Goal: Information Seeking & Learning: Learn about a topic

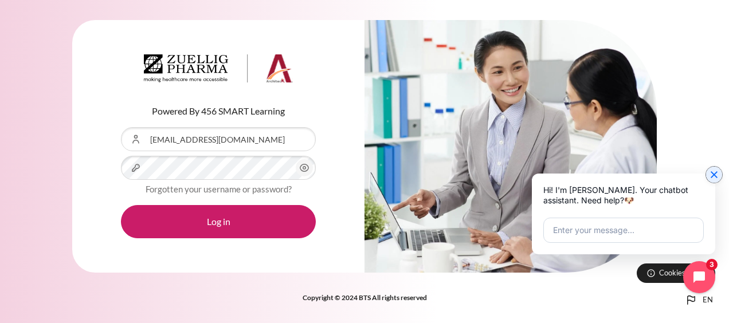
click at [715, 174] on icon "Close chat widget" at bounding box center [713, 174] width 7 height 7
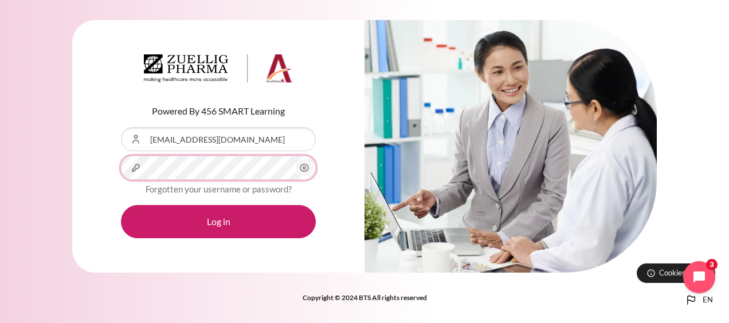
click at [121, 205] on button "Log in" at bounding box center [218, 221] width 195 height 33
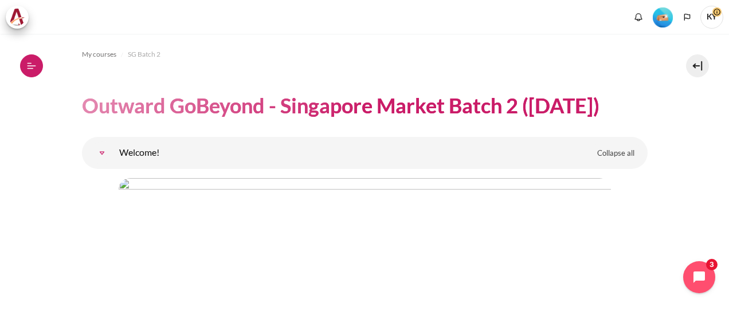
click at [33, 68] on icon at bounding box center [31, 66] width 10 height 10
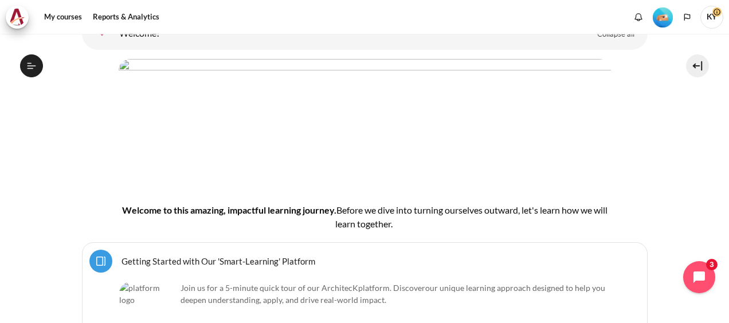
scroll to position [191, 0]
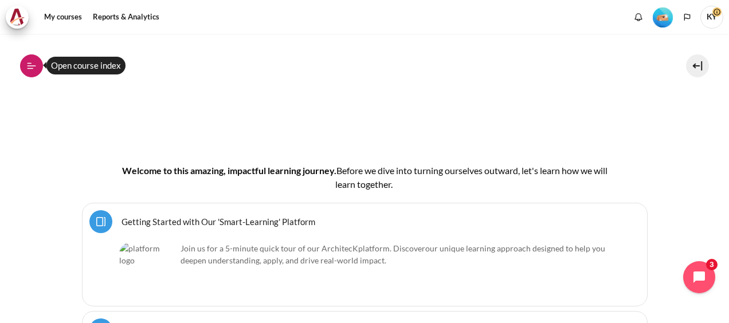
click at [30, 61] on icon at bounding box center [31, 66] width 10 height 10
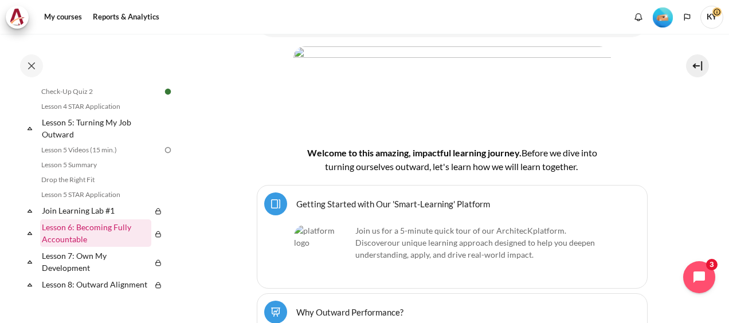
scroll to position [477, 0]
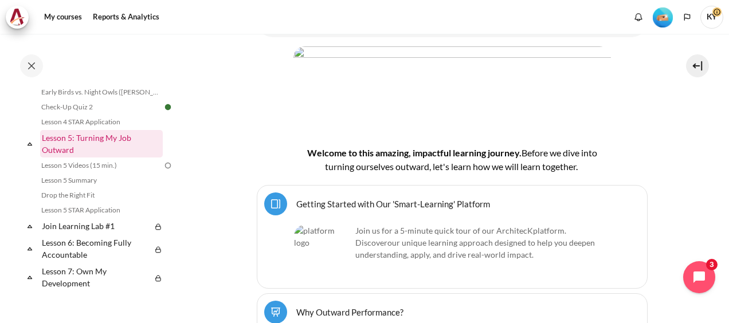
click at [84, 158] on link "Lesson 5: Turning My Job Outward" at bounding box center [101, 143] width 123 height 27
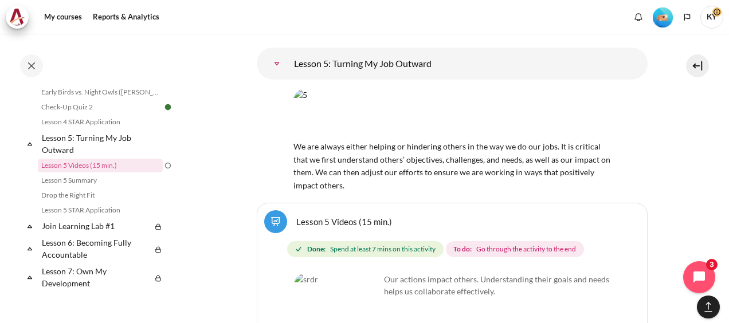
scroll to position [6400, 0]
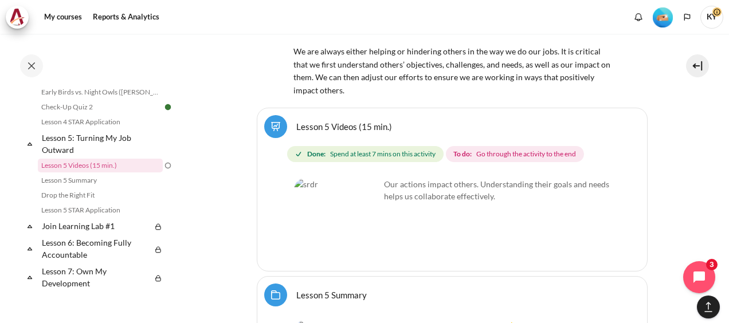
click at [296, 132] on link "Lesson 5 Videos (15 min.)" at bounding box center [344, 126] width 96 height 11
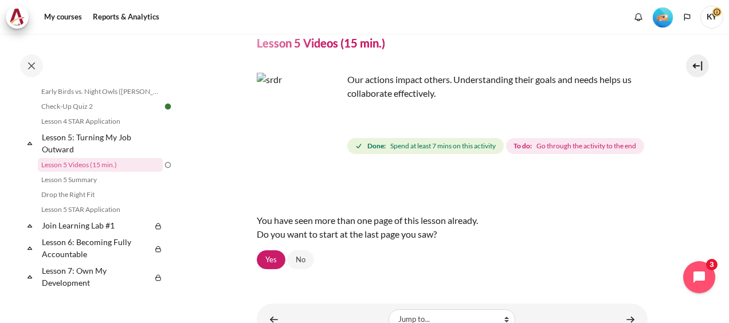
scroll to position [21, 0]
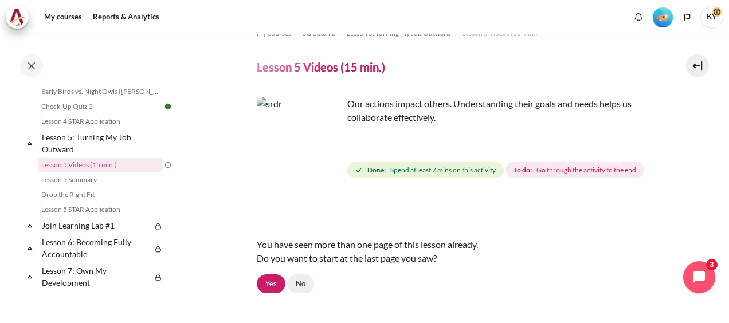
click at [306, 294] on link "No" at bounding box center [300, 283] width 27 height 19
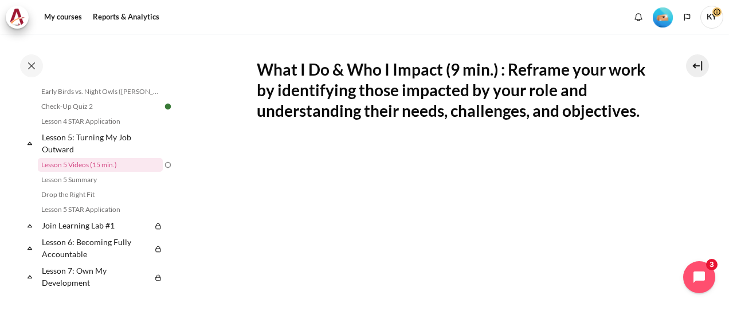
scroll to position [286, 0]
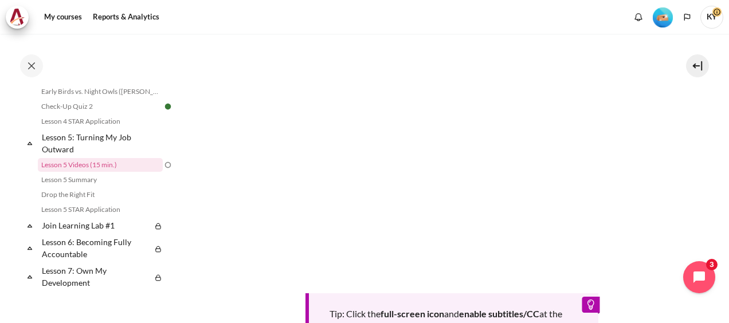
click at [339, 13] on div "My courses Reports & Analytics More" at bounding box center [364, 17] width 717 height 23
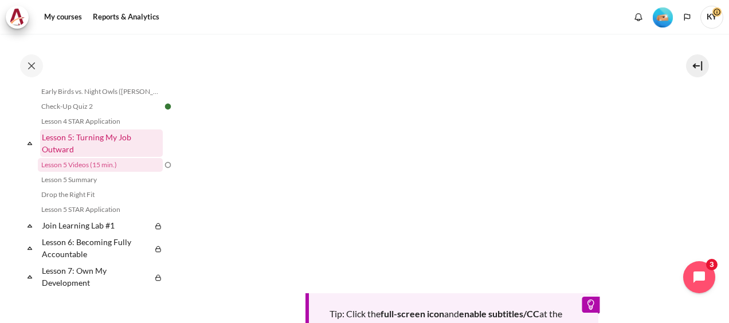
click at [68, 157] on link "Lesson 5: Turning My Job Outward" at bounding box center [101, 142] width 123 height 27
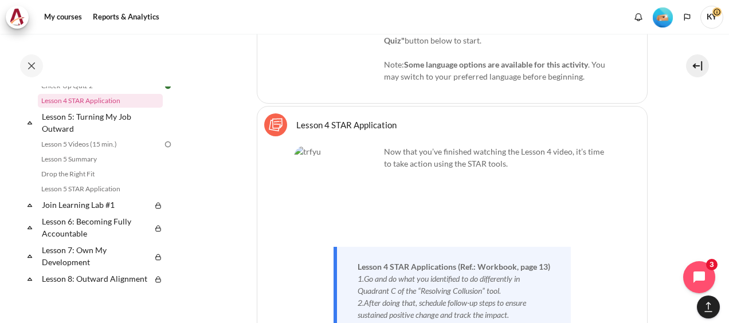
scroll to position [5923, 0]
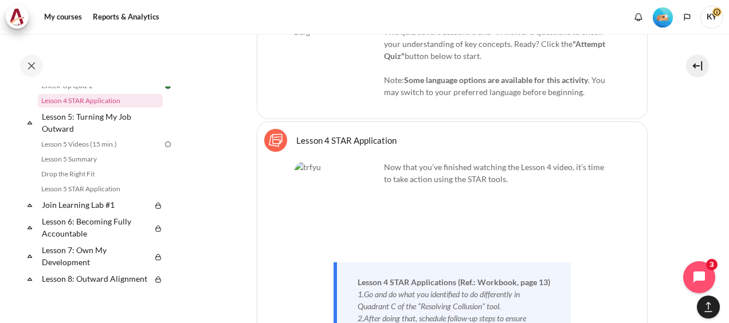
click at [348, 139] on link "Lesson 4 STAR Application Sticky Notes" at bounding box center [346, 140] width 100 height 11
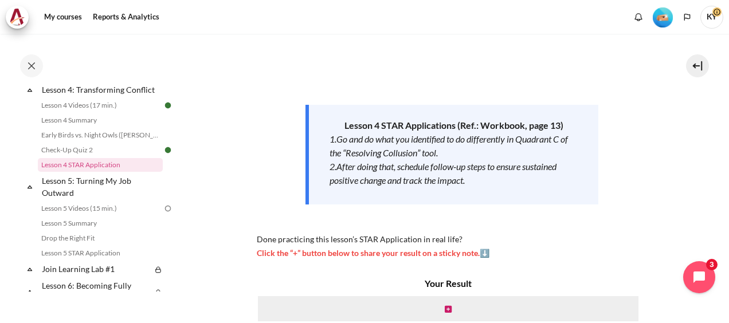
scroll to position [309, 0]
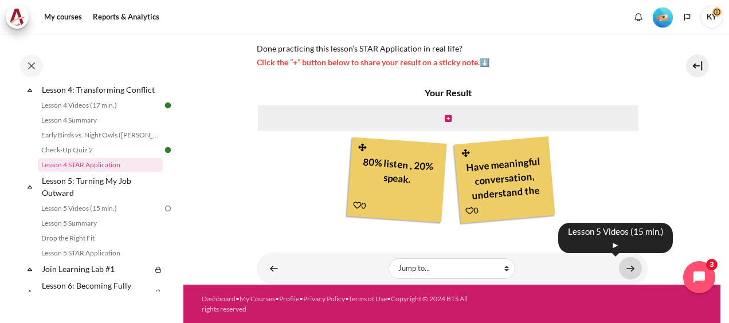
click at [620, 266] on link "Content" at bounding box center [630, 268] width 23 height 22
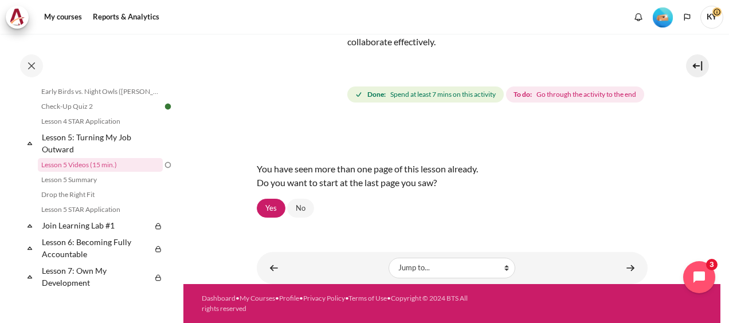
scroll to position [117, 0]
click at [269, 208] on link "Yes" at bounding box center [271, 208] width 29 height 19
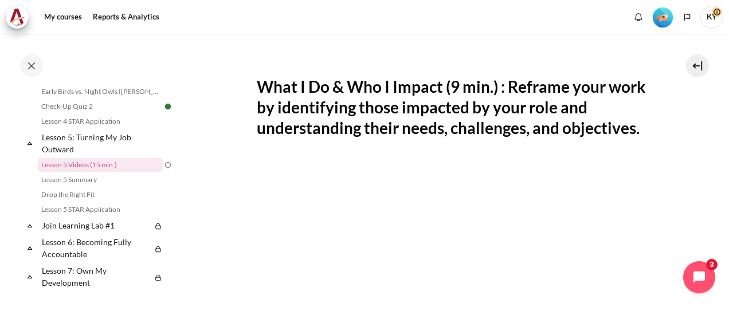
scroll to position [78, 0]
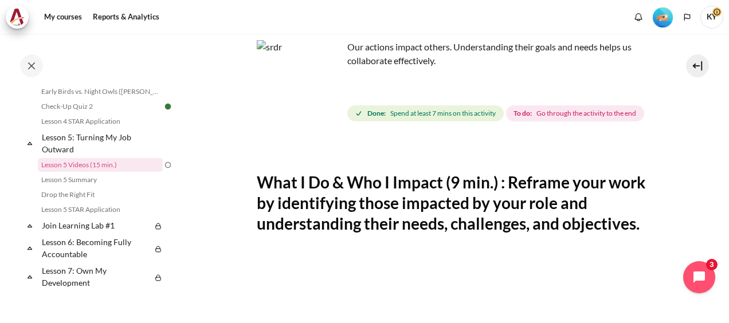
click at [322, 105] on img "Content" at bounding box center [300, 83] width 86 height 86
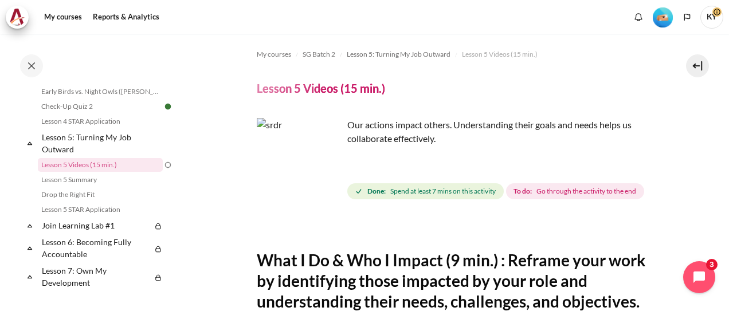
click at [298, 142] on img "Content" at bounding box center [300, 161] width 86 height 86
click at [326, 181] on img "Content" at bounding box center [300, 161] width 86 height 86
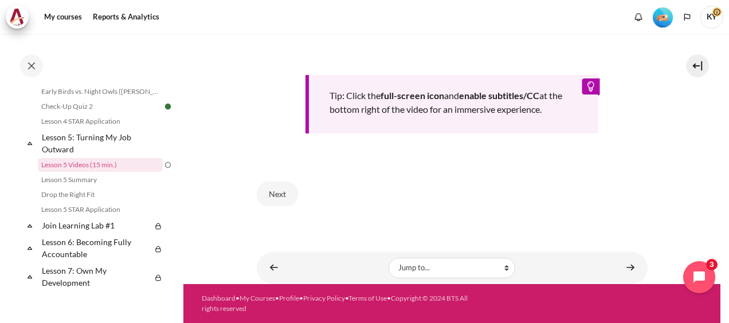
scroll to position [556, 0]
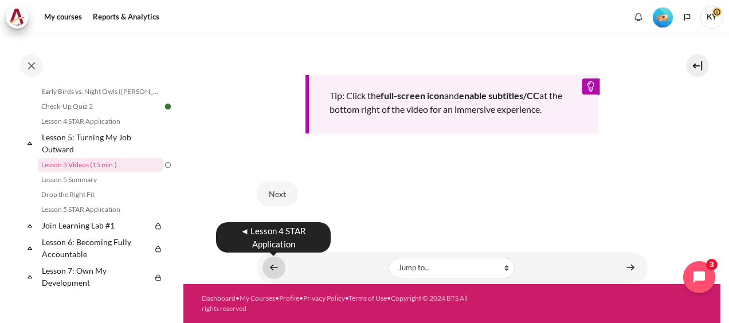
click at [271, 269] on link "Content" at bounding box center [273, 268] width 23 height 22
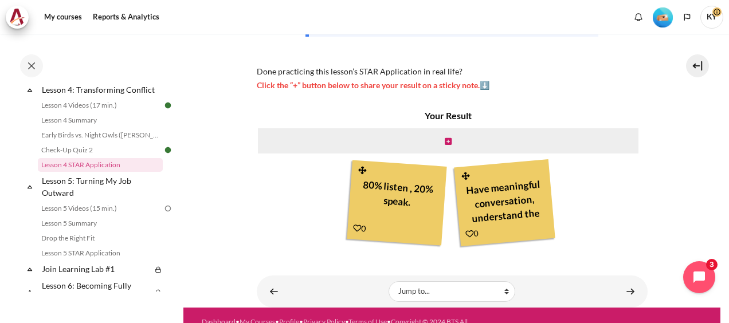
scroll to position [309, 0]
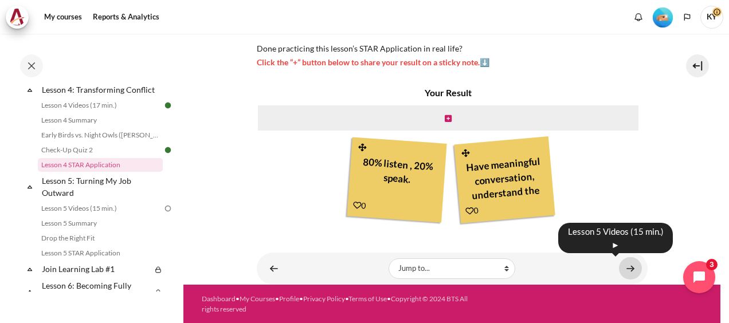
click at [619, 267] on link "Content" at bounding box center [630, 268] width 23 height 22
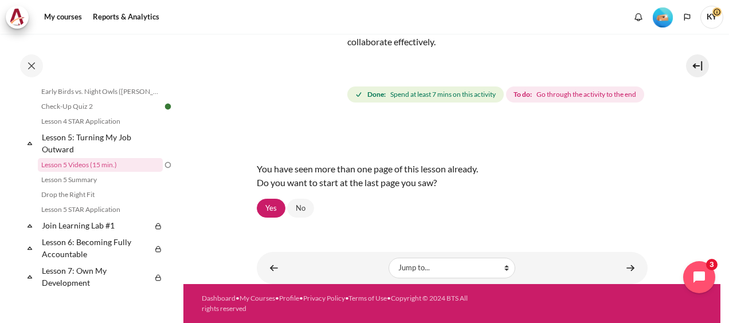
scroll to position [117, 0]
click at [264, 209] on link "Yes" at bounding box center [271, 208] width 29 height 19
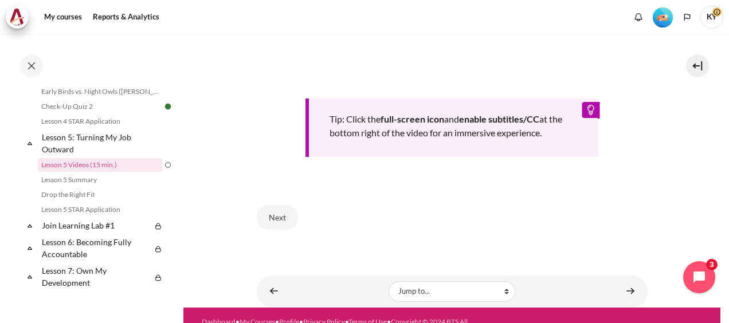
scroll to position [556, 0]
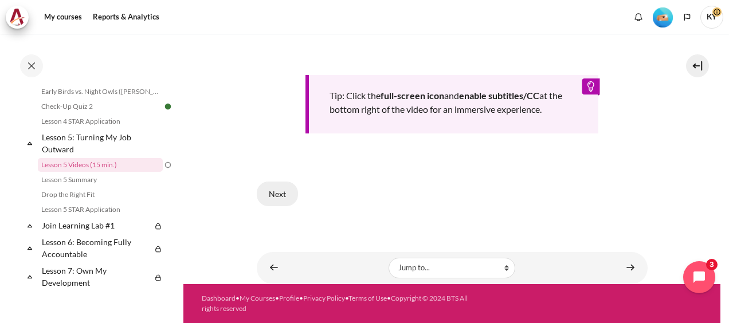
click at [277, 200] on button "Next" at bounding box center [277, 194] width 41 height 24
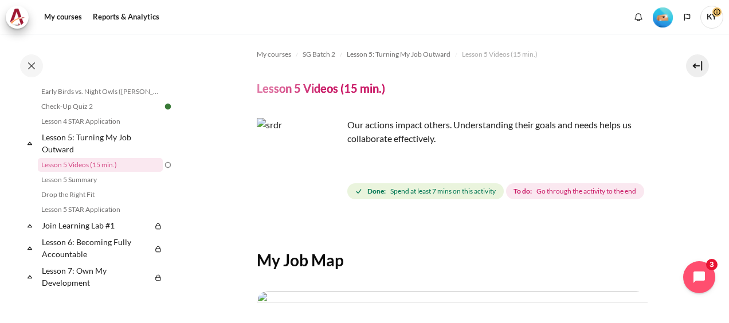
scroll to position [368, 0]
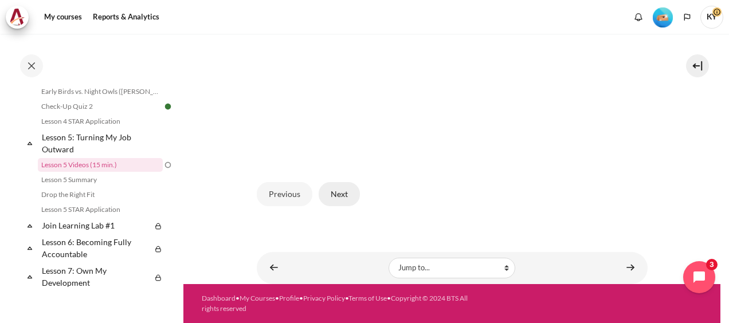
click at [341, 192] on button "Next" at bounding box center [338, 194] width 41 height 24
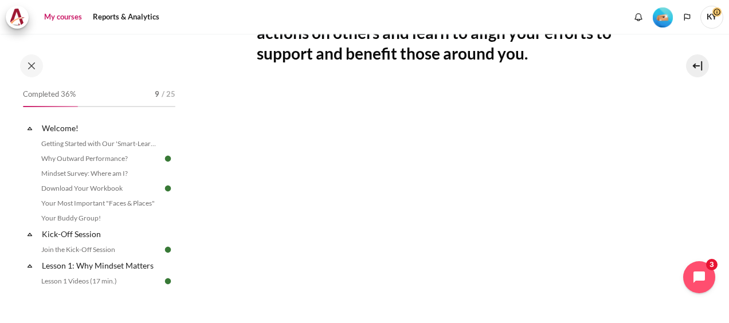
click at [57, 18] on link "My courses" at bounding box center [63, 17] width 46 height 23
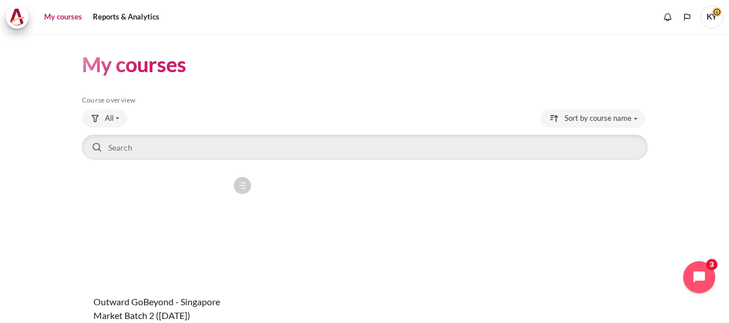
click at [714, 18] on span "KY" at bounding box center [711, 17] width 23 height 23
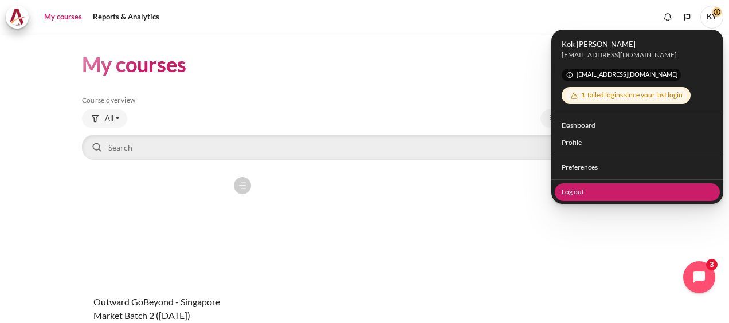
click at [576, 192] on link "Log out" at bounding box center [637, 192] width 166 height 18
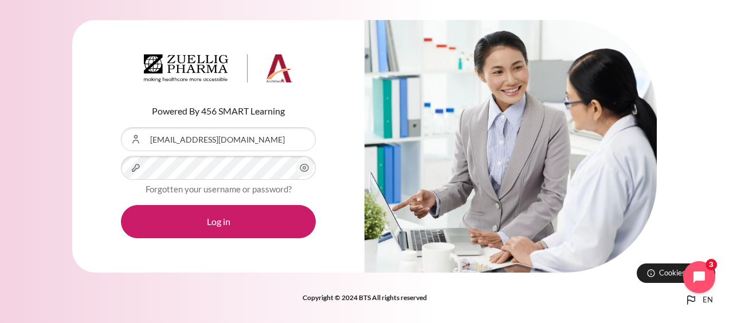
click at [54, 60] on div "Powered By 456 SMART Learning Username or Email Address [EMAIL_ADDRESS][DOMAIN_…" at bounding box center [364, 153] width 729 height 301
